Goal: Check status

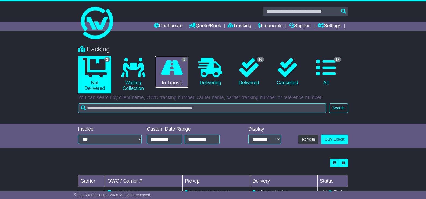
click at [164, 67] on icon at bounding box center [172, 67] width 22 height 19
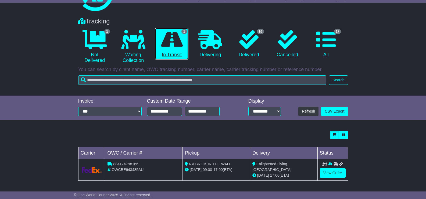
scroll to position [28, 0]
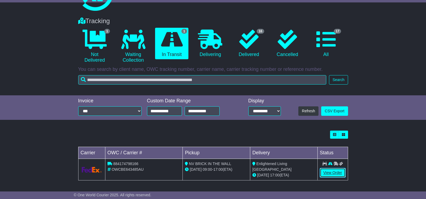
click at [321, 174] on link "View Order" at bounding box center [333, 172] width 26 height 9
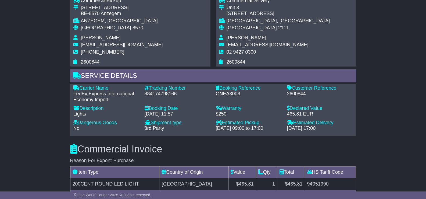
scroll to position [349, 0]
click at [163, 94] on div "884174798166" at bounding box center [178, 94] width 66 height 6
copy div "884174798166"
